Goal: Navigation & Orientation: Understand site structure

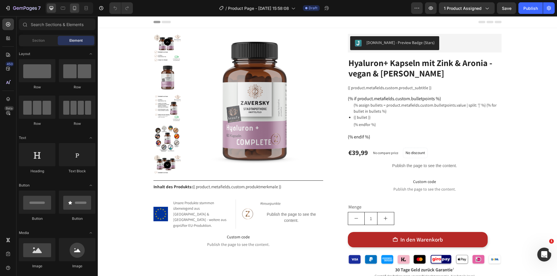
click at [74, 7] on icon at bounding box center [75, 8] width 6 height 6
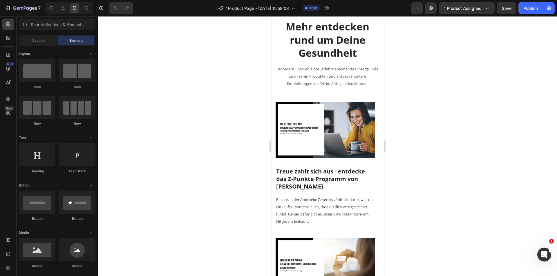
scroll to position [1740, 0]
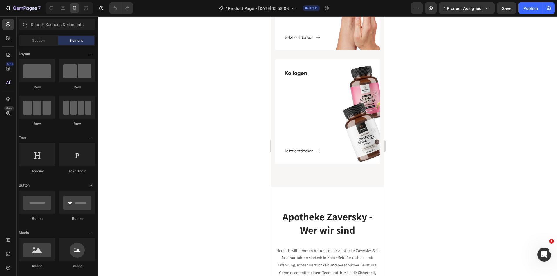
scroll to position [2512, 0]
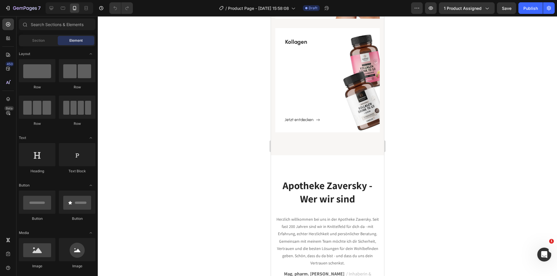
drag, startPoint x: 382, startPoint y: 235, endPoint x: 657, endPoint y: 226, distance: 274.9
click at [365, 152] on div "Wer wir sind" at bounding box center [370, 149] width 27 height 9
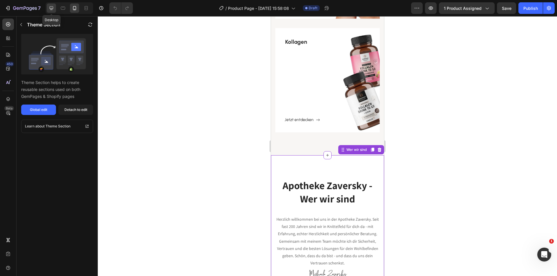
click at [53, 9] on icon at bounding box center [51, 8] width 6 height 6
